Goal: Task Accomplishment & Management: Manage account settings

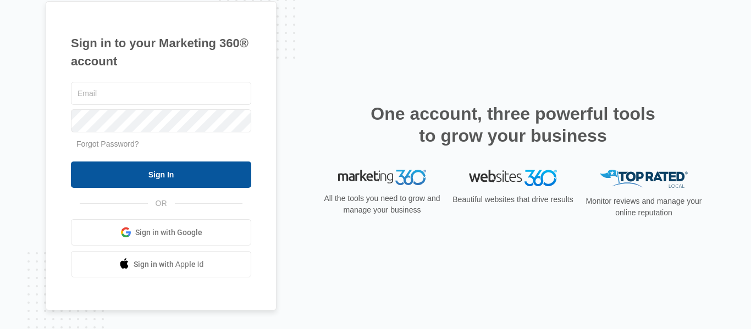
type input "[PERSON_NAME][EMAIL_ADDRESS][DOMAIN_NAME]"
click at [201, 165] on input "Sign In" at bounding box center [161, 175] width 180 height 26
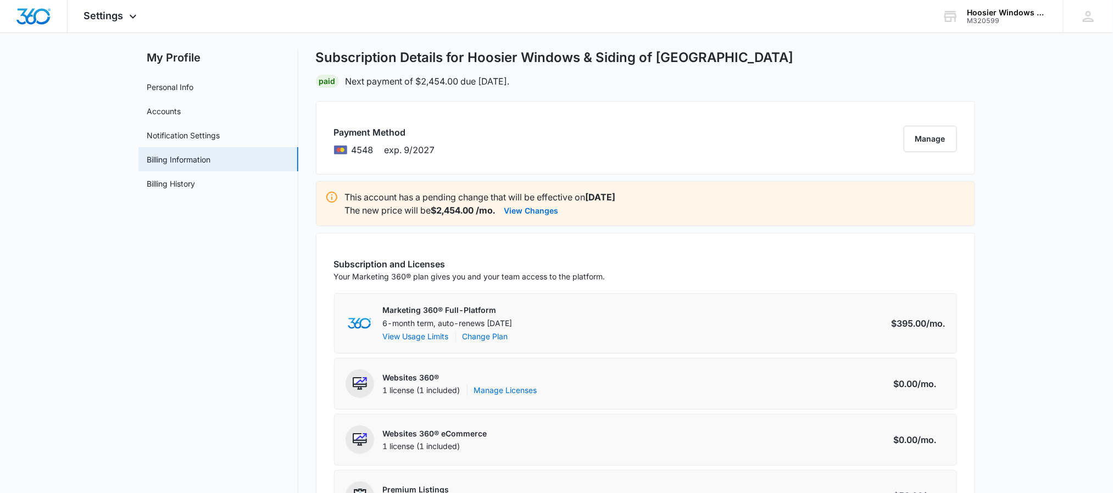
scroll to position [10, 0]
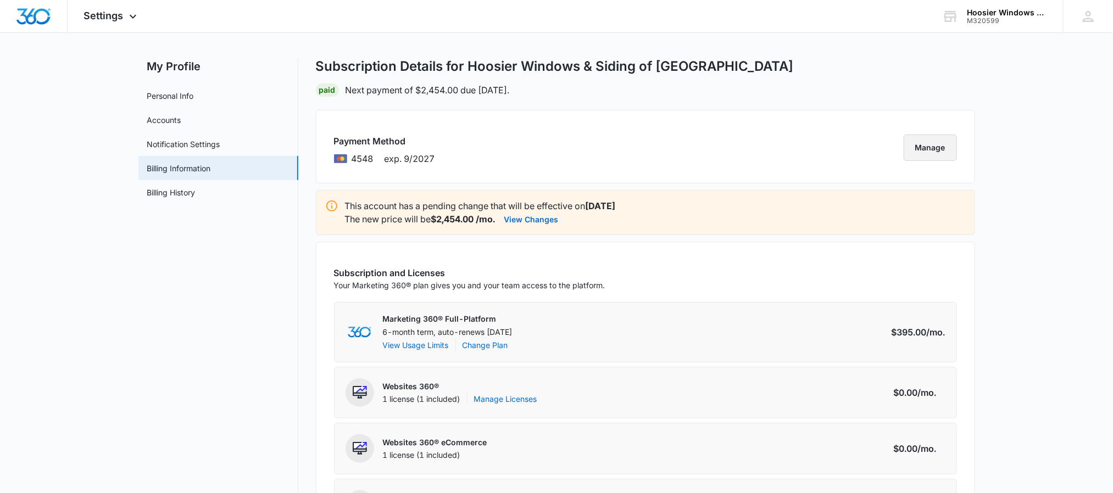
click at [931, 140] on button "Manage" at bounding box center [930, 148] width 53 height 26
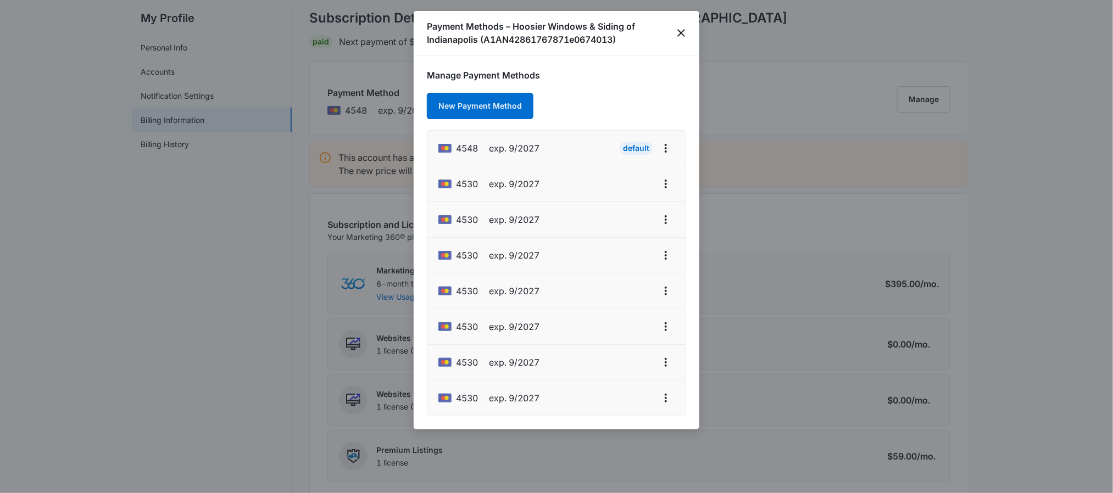
scroll to position [0, 0]
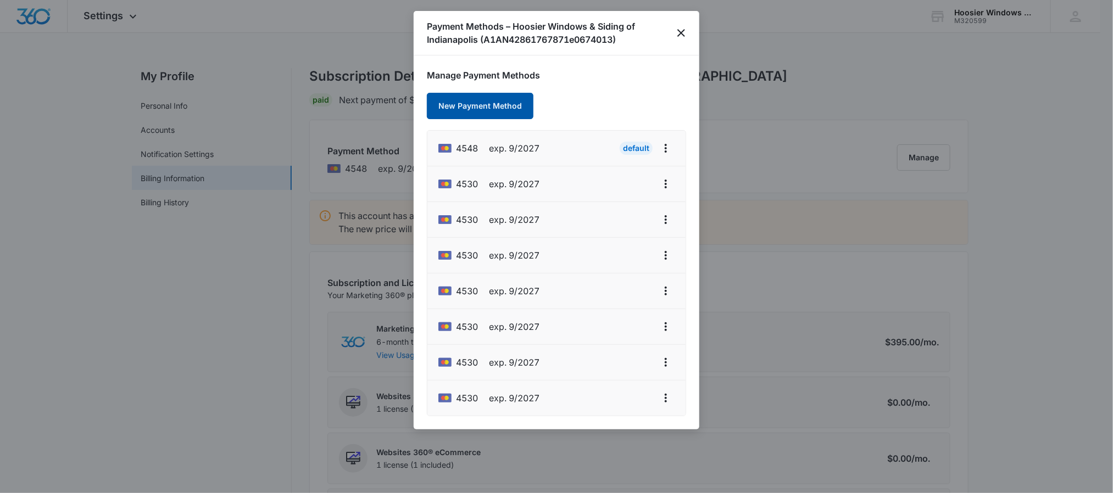
click at [516, 97] on button "New Payment Method" at bounding box center [480, 106] width 107 height 26
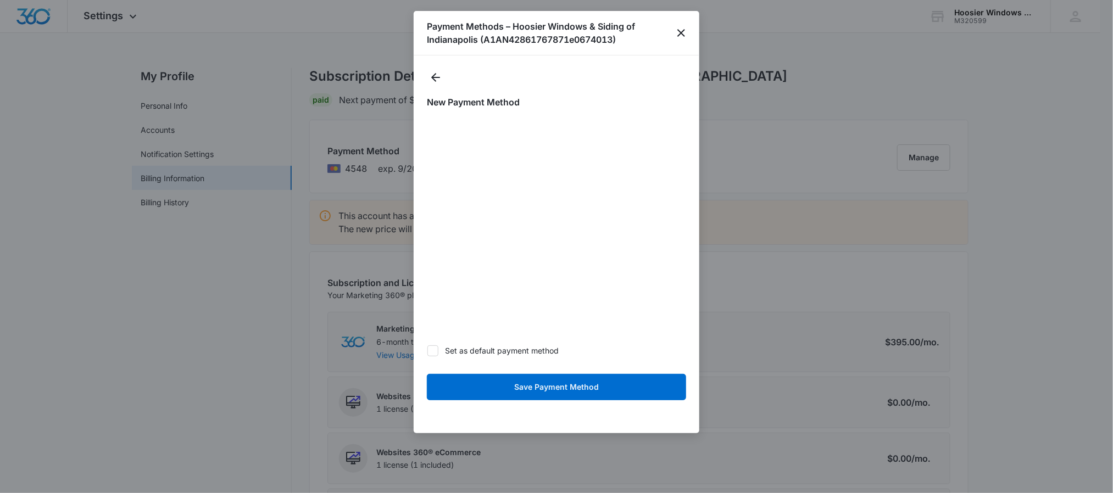
click at [435, 357] on div at bounding box center [432, 351] width 11 height 11
click at [427, 351] on input "Set as default payment method" at bounding box center [427, 351] width 1 height 1
checkbox input "true"
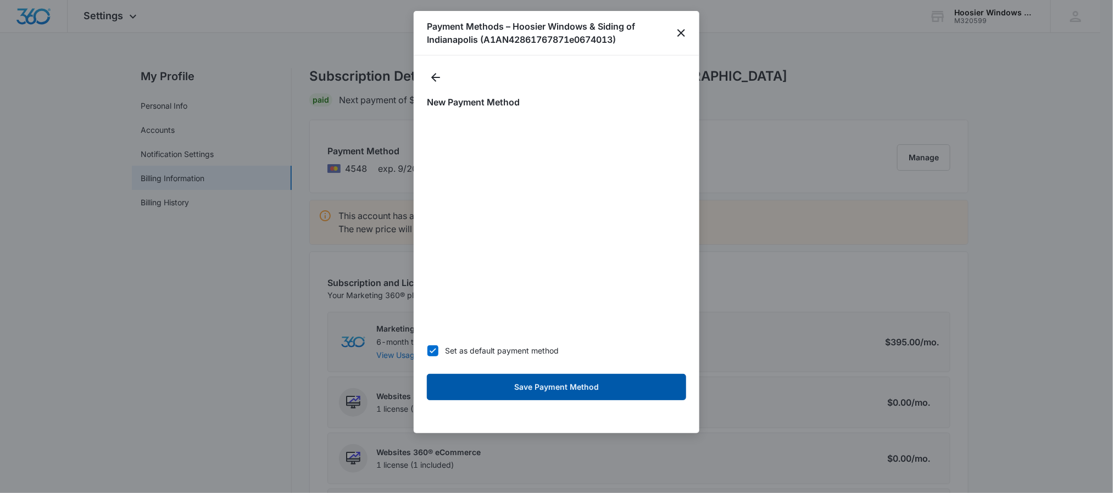
click at [506, 398] on button "Save Payment Method" at bounding box center [556, 387] width 259 height 26
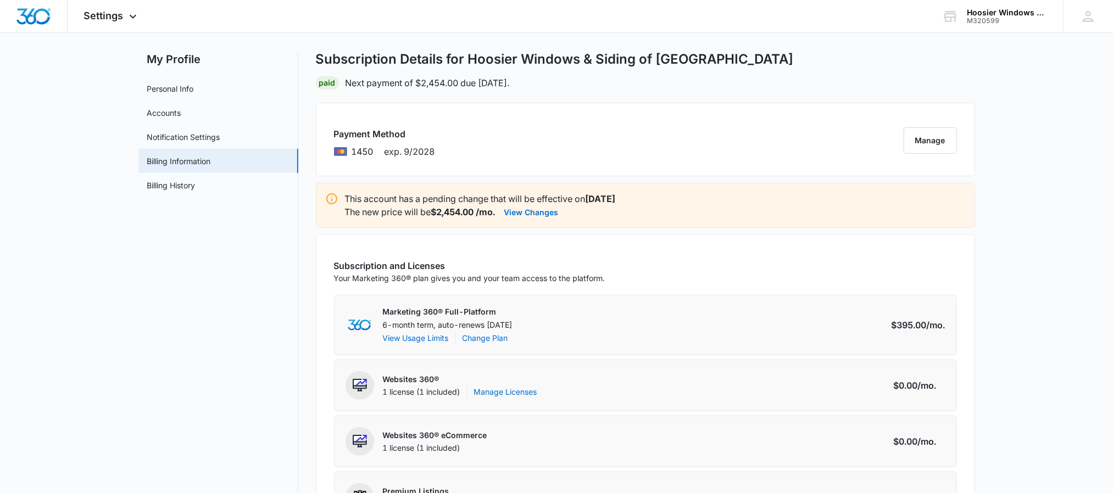
scroll to position [19, 0]
